Goal: Find specific fact: Find specific fact

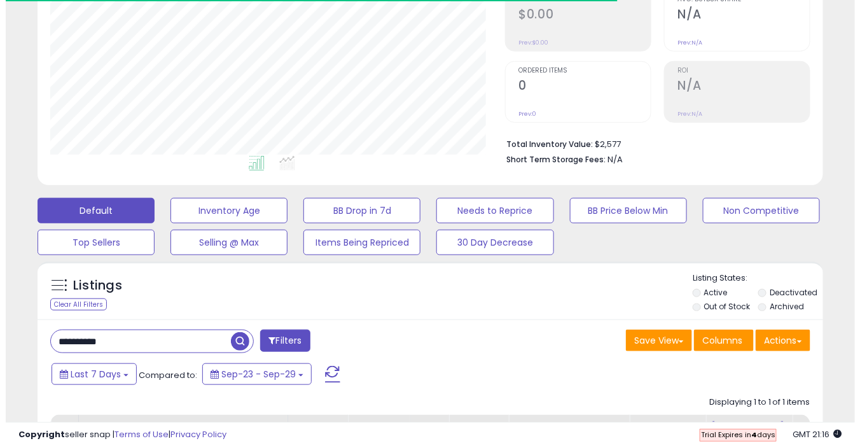
scroll to position [225, 0]
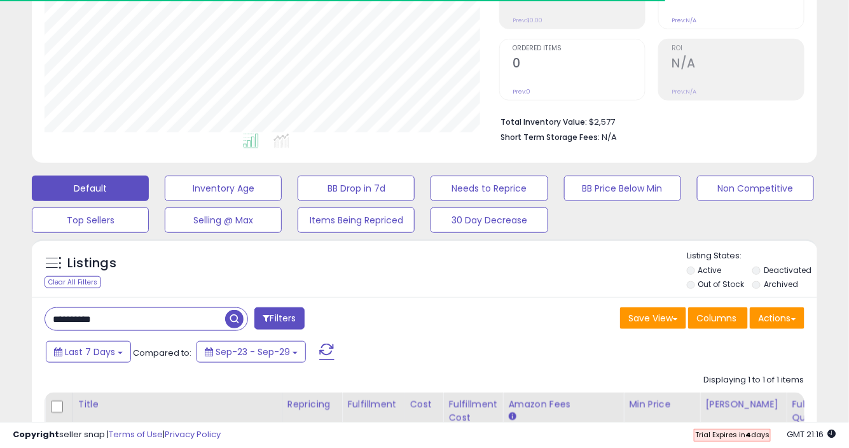
click at [138, 311] on input "**********" at bounding box center [135, 319] width 180 height 22
paste input "text"
click at [231, 318] on span "button" at bounding box center [234, 319] width 18 height 18
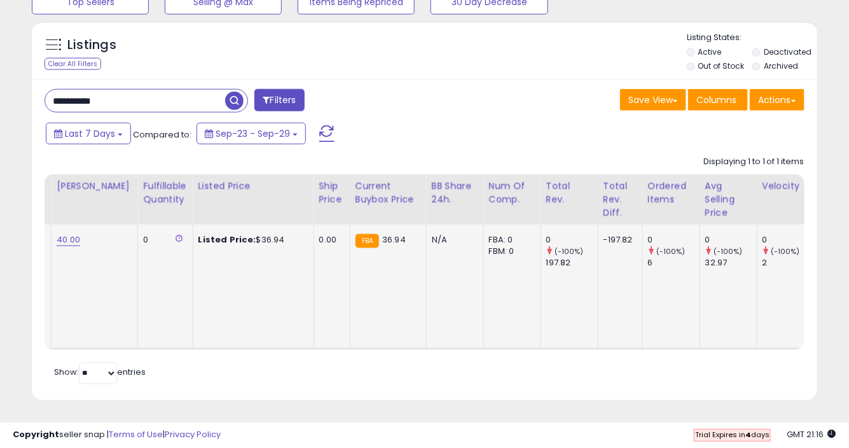
scroll to position [0, 777]
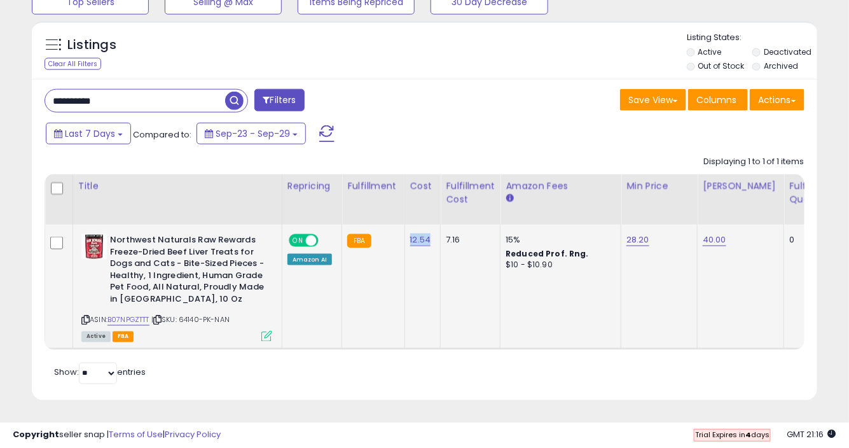
drag, startPoint x: 429, startPoint y: 229, endPoint x: 406, endPoint y: 230, distance: 23.5
click at [406, 230] on td "12.54" at bounding box center [422, 286] width 36 height 125
copy link "12.54"
click at [507, 280] on td "15% Reduced Prof. Rng. $10 - $10.90" at bounding box center [560, 286] width 121 height 125
click at [156, 90] on input "**********" at bounding box center [135, 101] width 180 height 22
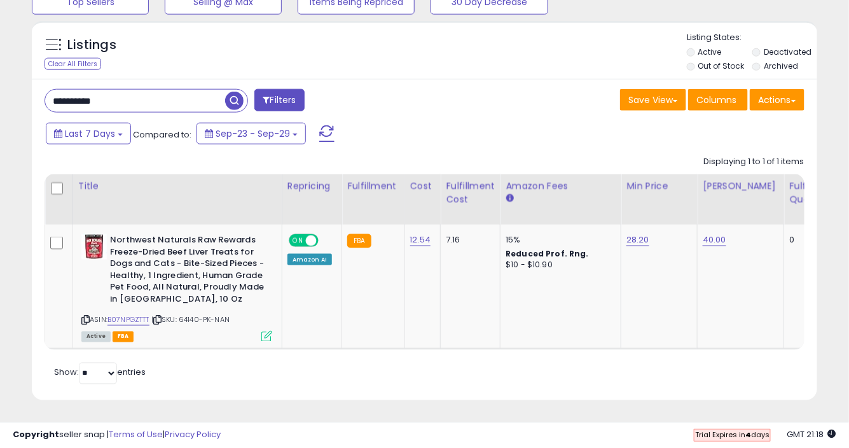
click at [156, 90] on input "**********" at bounding box center [135, 101] width 180 height 22
paste input "text"
type input "**********"
click at [238, 92] on span "button" at bounding box center [234, 101] width 18 height 18
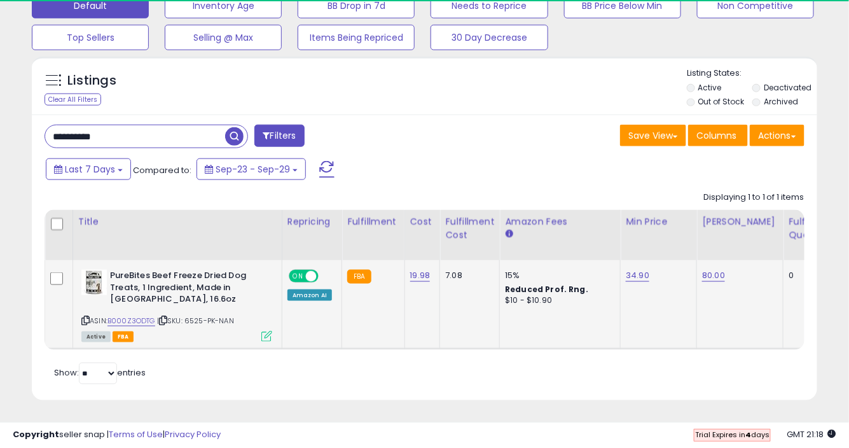
scroll to position [261, 454]
drag, startPoint x: 429, startPoint y: 265, endPoint x: 396, endPoint y: 267, distance: 32.5
click at [429, 322] on td "19.98" at bounding box center [422, 304] width 36 height 89
drag, startPoint x: 429, startPoint y: 267, endPoint x: 405, endPoint y: 266, distance: 23.6
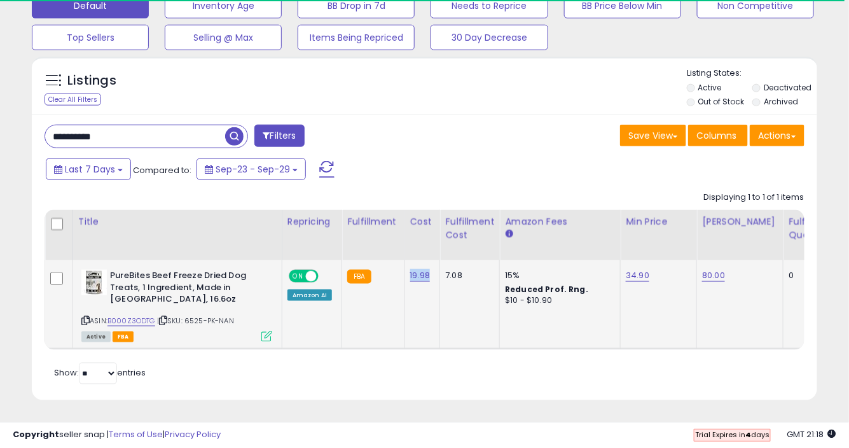
click at [405, 266] on td "19.98" at bounding box center [422, 304] width 36 height 89
copy link "19.98"
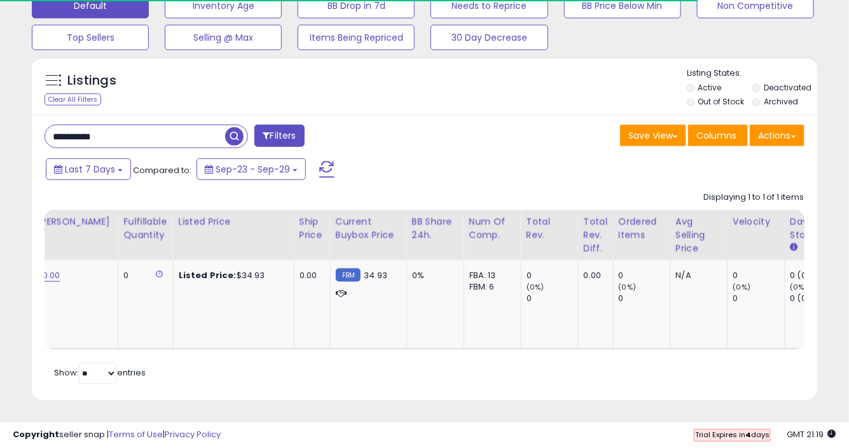
click at [509, 378] on div "Retrieving listings data.. Displaying 1 to 1 of 1 items Title Repricing" at bounding box center [425, 286] width 760 height 202
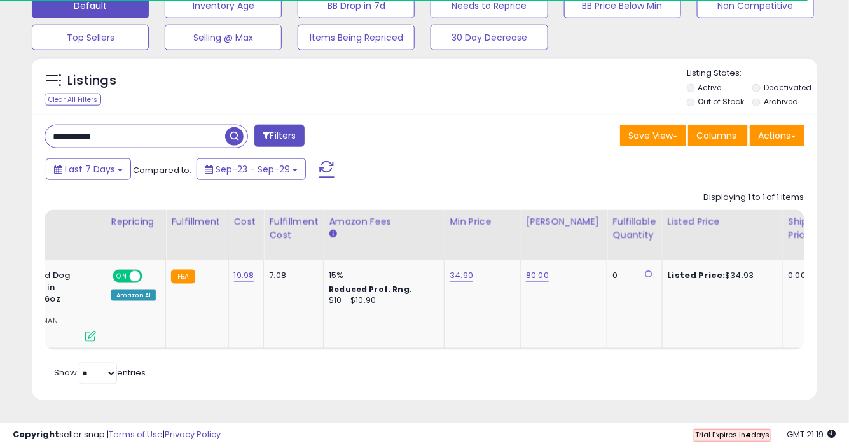
scroll to position [0, 163]
